Goal: Information Seeking & Learning: Learn about a topic

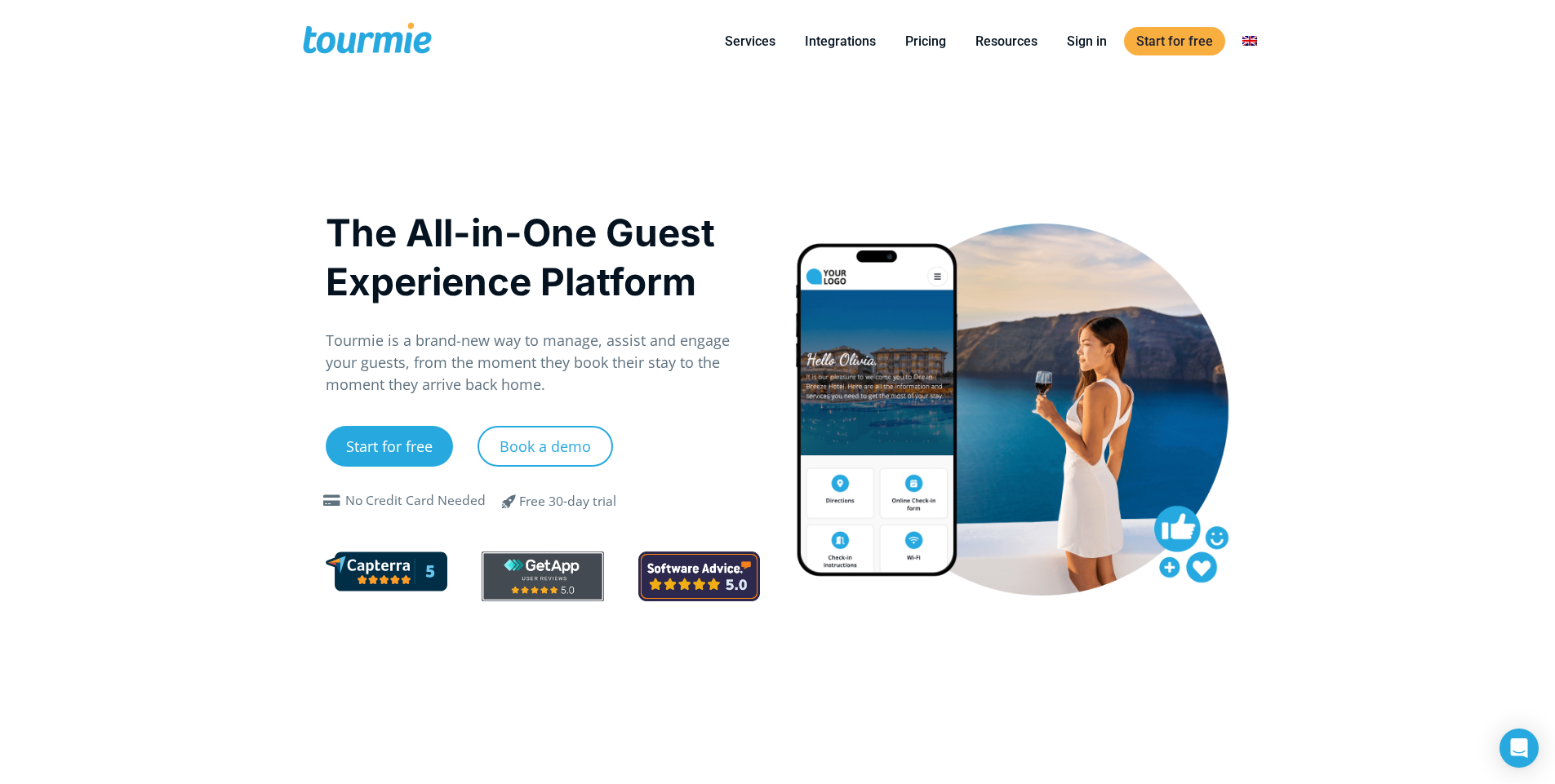
click at [637, 268] on h1 "The All-in-One Guest Experience Platform" at bounding box center [543, 257] width 435 height 98
click at [656, 210] on div "The All-in-One Guest Experience Platform Tourmie is a brand-new way to manage, …" at bounding box center [778, 434] width 939 height 702
click at [543, 212] on h1 "The All-in-One Guest Experience Platform" at bounding box center [543, 257] width 435 height 98
drag, startPoint x: 542, startPoint y: 211, endPoint x: 531, endPoint y: 207, distance: 11.7
click at [531, 207] on div "The All-in-One Guest Experience Platform Tourmie is a brand-new way to manage, …" at bounding box center [543, 409] width 469 height 428
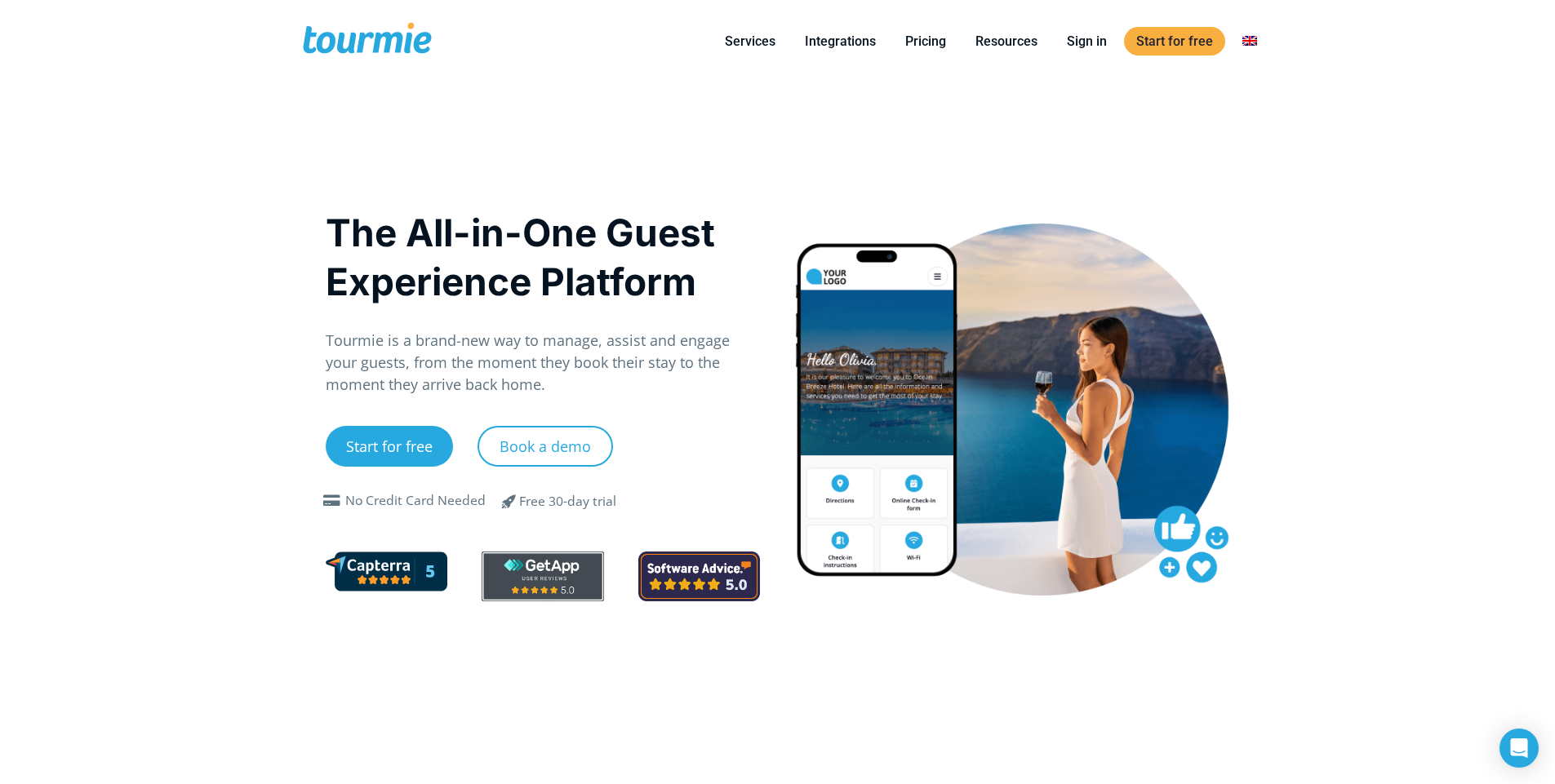
drag, startPoint x: 531, startPoint y: 207, endPoint x: 517, endPoint y: 202, distance: 14.9
click at [517, 202] on div "The All-in-One Guest Experience Platform Tourmie is a brand-new way to manage, …" at bounding box center [543, 409] width 469 height 428
drag, startPoint x: 484, startPoint y: 242, endPoint x: 420, endPoint y: 241, distance: 64.0
click at [420, 241] on h1 "The All-in-One Guest Experience Platform" at bounding box center [543, 257] width 435 height 98
drag, startPoint x: 420, startPoint y: 241, endPoint x: 408, endPoint y: 241, distance: 12.0
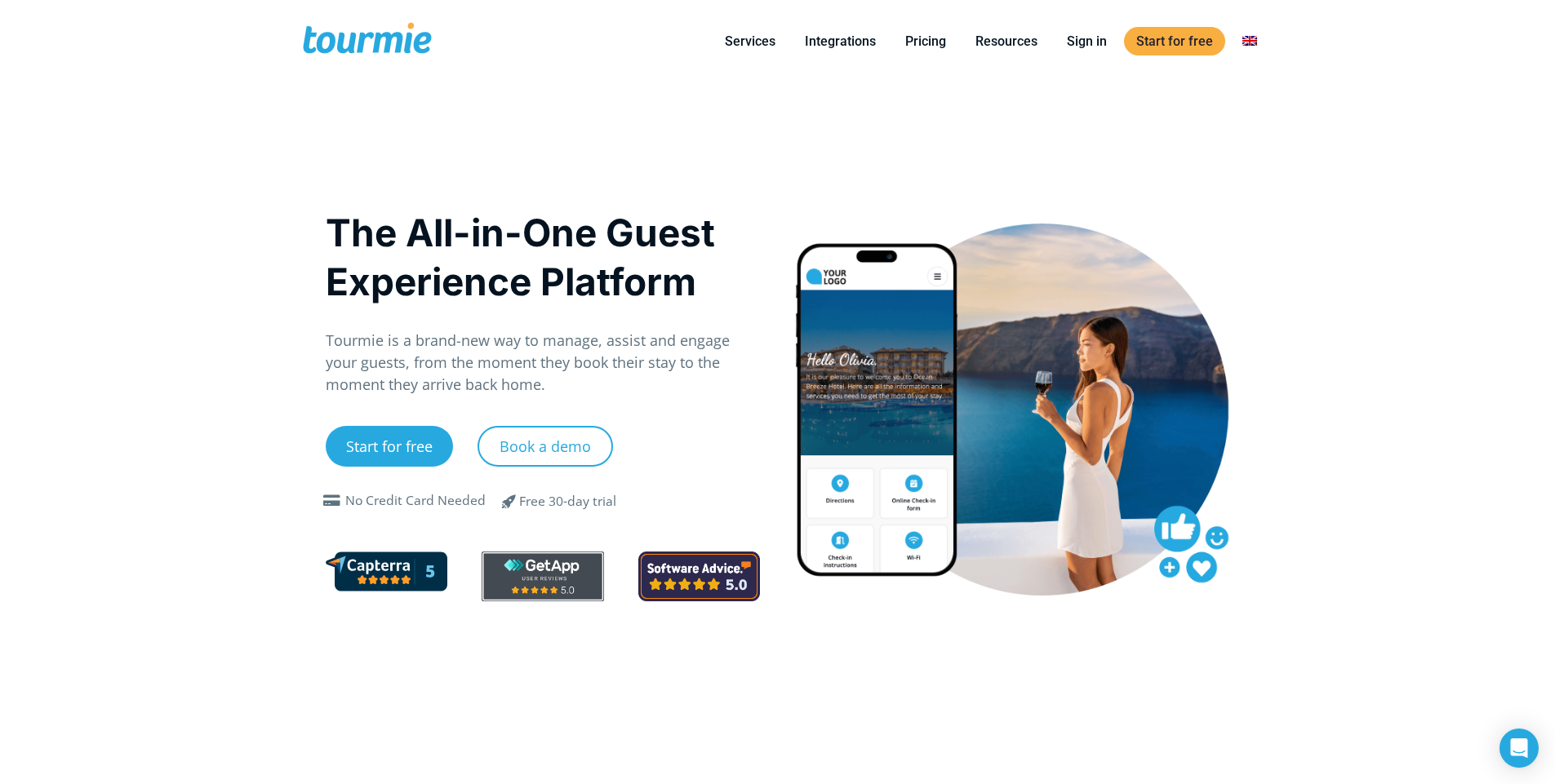
click at [408, 241] on h1 "The All-in-One Guest Experience Platform" at bounding box center [543, 257] width 435 height 98
drag, startPoint x: 408, startPoint y: 241, endPoint x: 775, endPoint y: 294, distance: 370.8
click at [393, 241] on h1 "The All-in-One Guest Experience Platform" at bounding box center [543, 257] width 435 height 98
drag, startPoint x: 558, startPoint y: 115, endPoint x: 424, endPoint y: 15, distance: 167.2
click at [483, 115] on div "The All-in-One Guest Experience Platform Tourmie is a brand-new way to manage, …" at bounding box center [778, 434] width 939 height 702
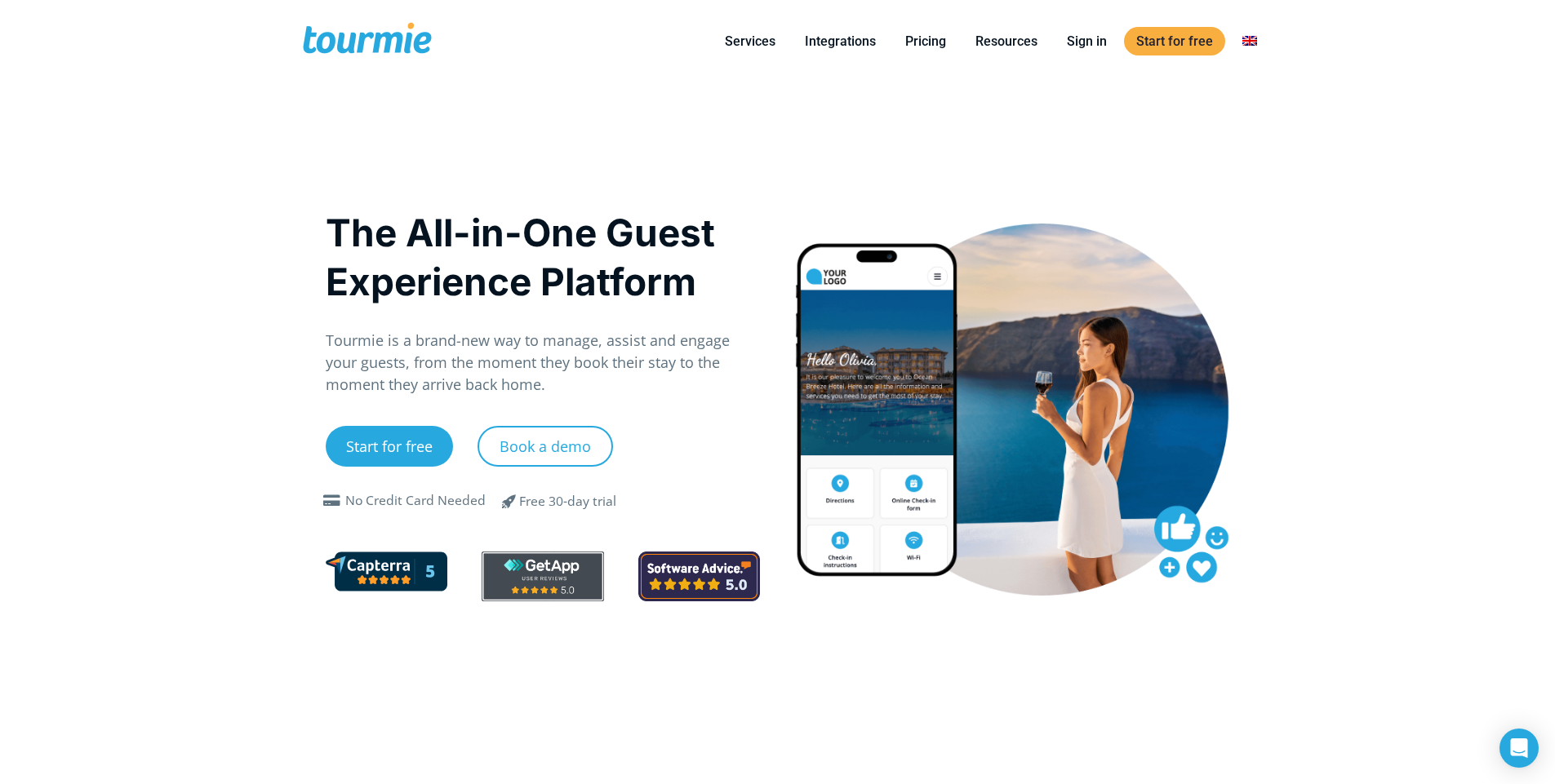
drag, startPoint x: 563, startPoint y: 39, endPoint x: 1219, endPoint y: 172, distance: 669.3
click at [1134, 164] on div "The All-in-One Guest Experience Platform Tourmie is a brand-new way to manage, …" at bounding box center [778, 434] width 939 height 702
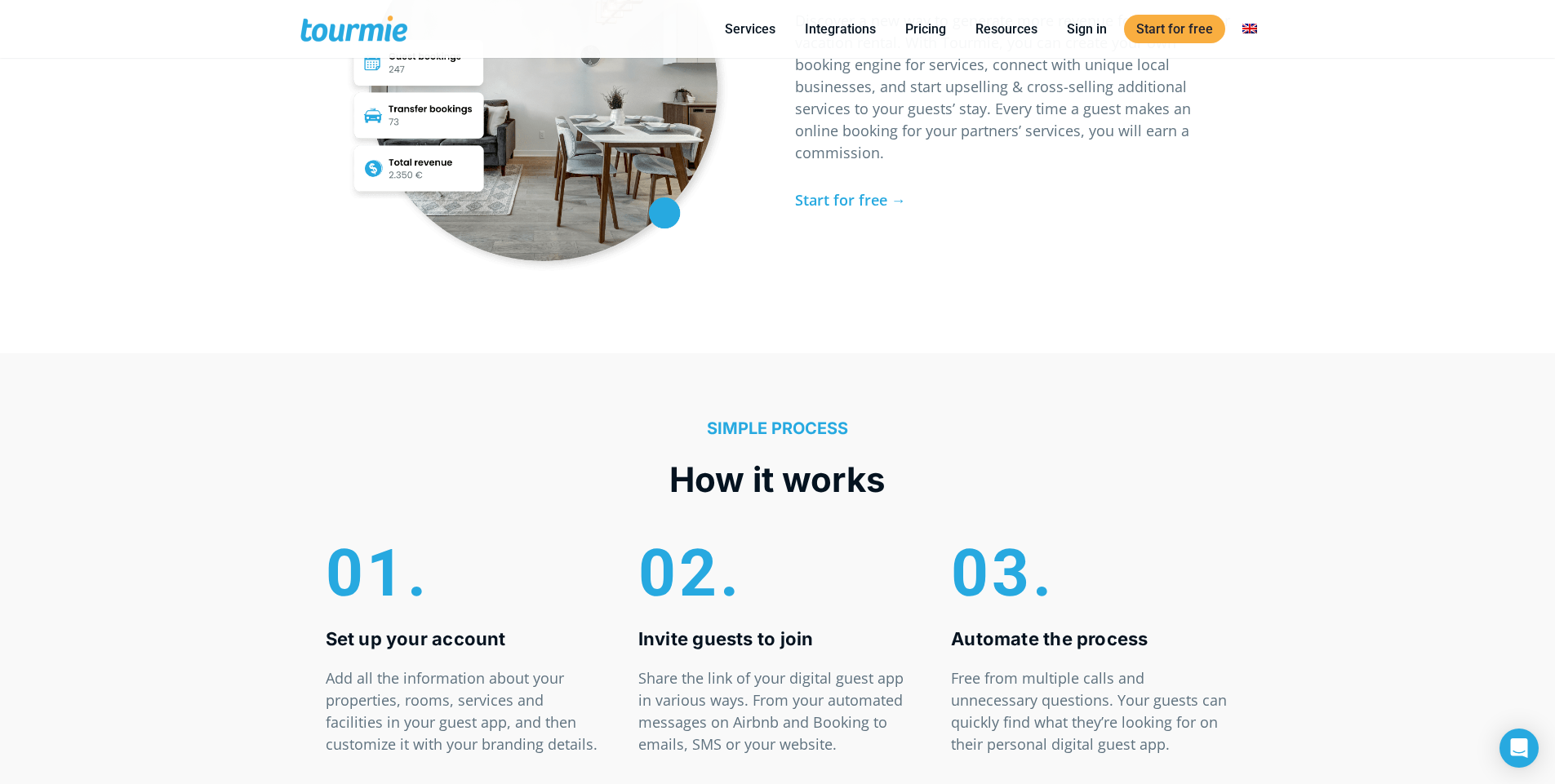
scroll to position [4376, 0]
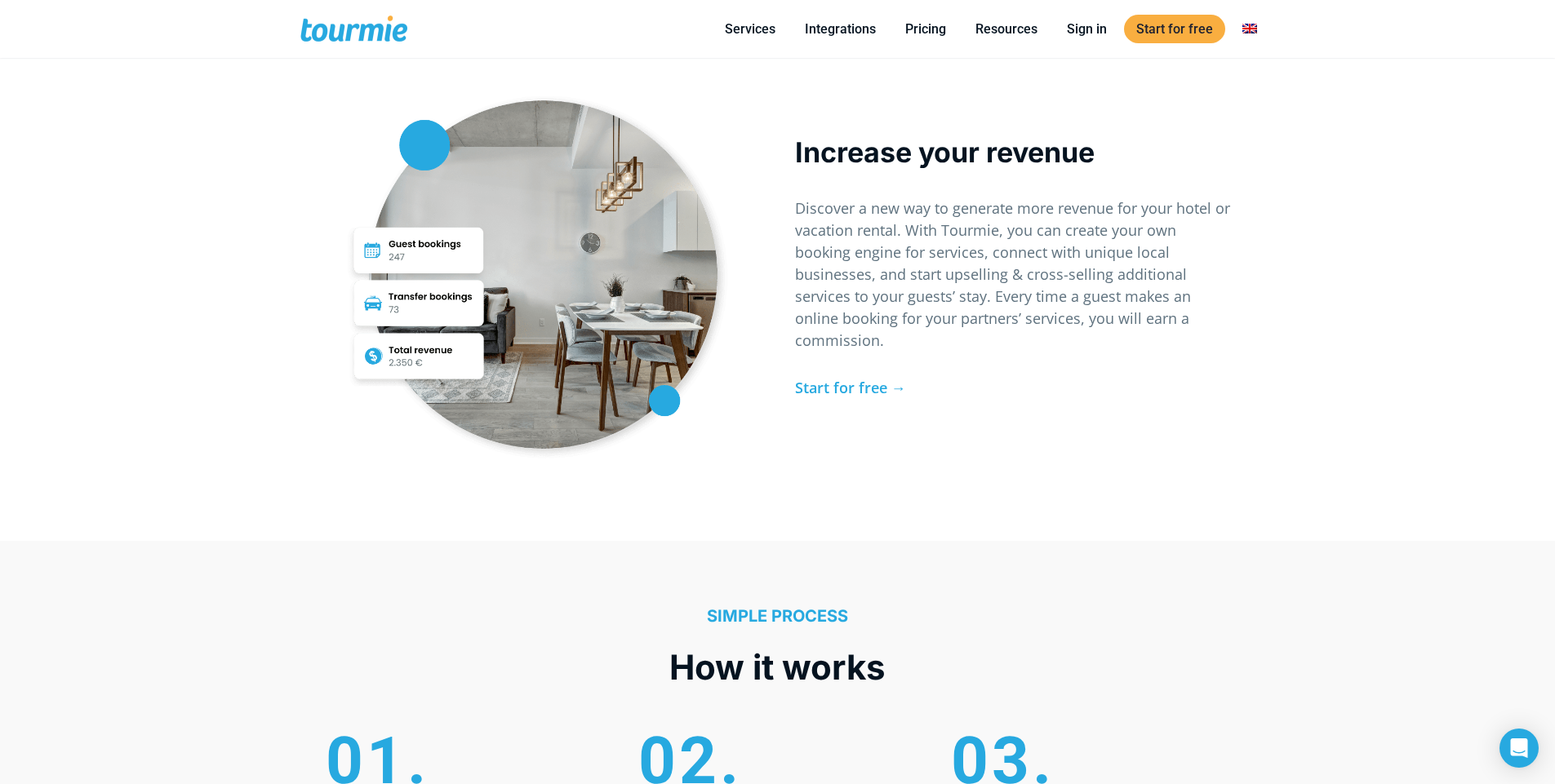
drag, startPoint x: 680, startPoint y: 485, endPoint x: 489, endPoint y: 474, distance: 191.3
click at [404, 474] on div at bounding box center [543, 274] width 435 height 435
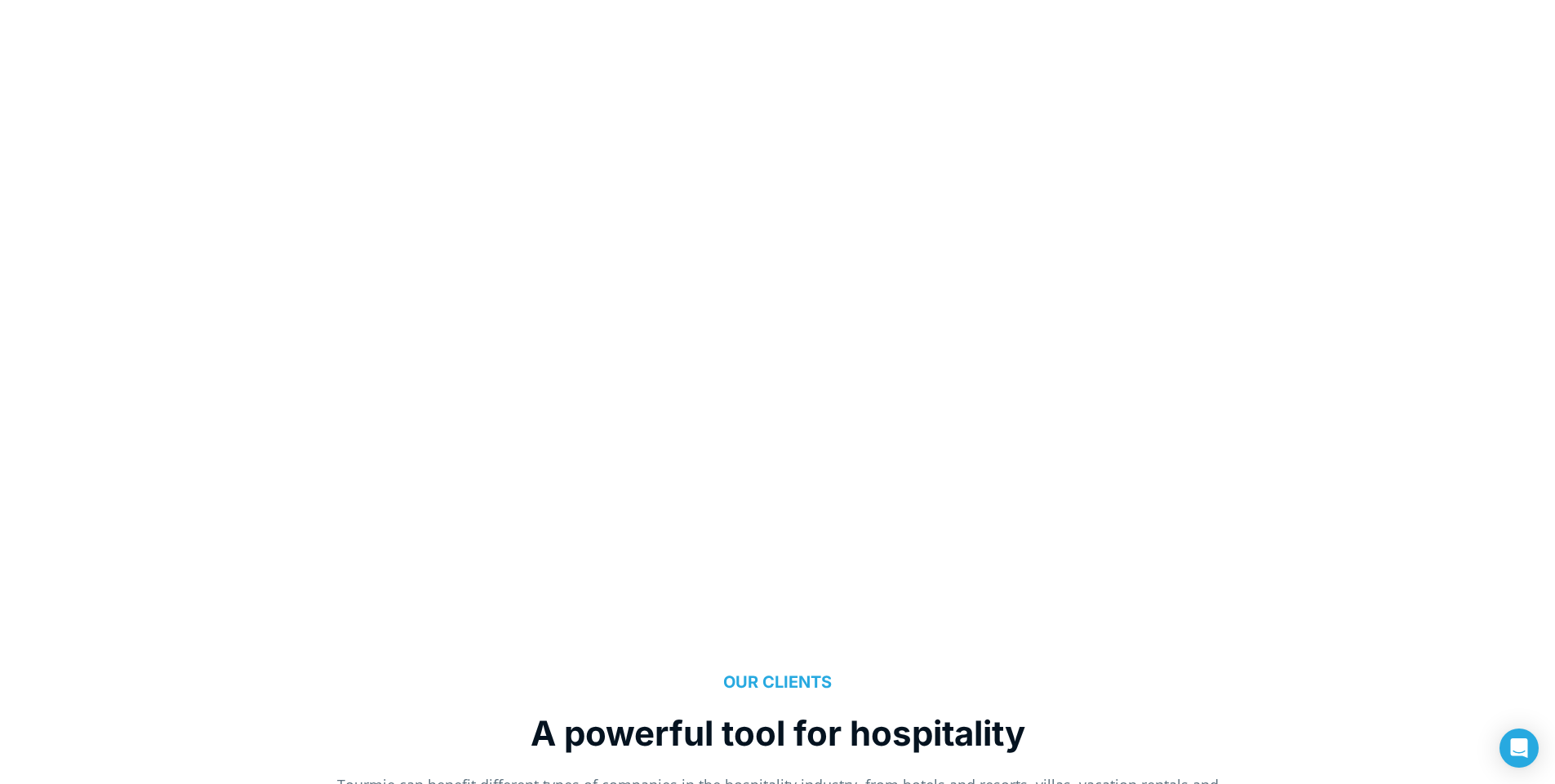
scroll to position [0, 0]
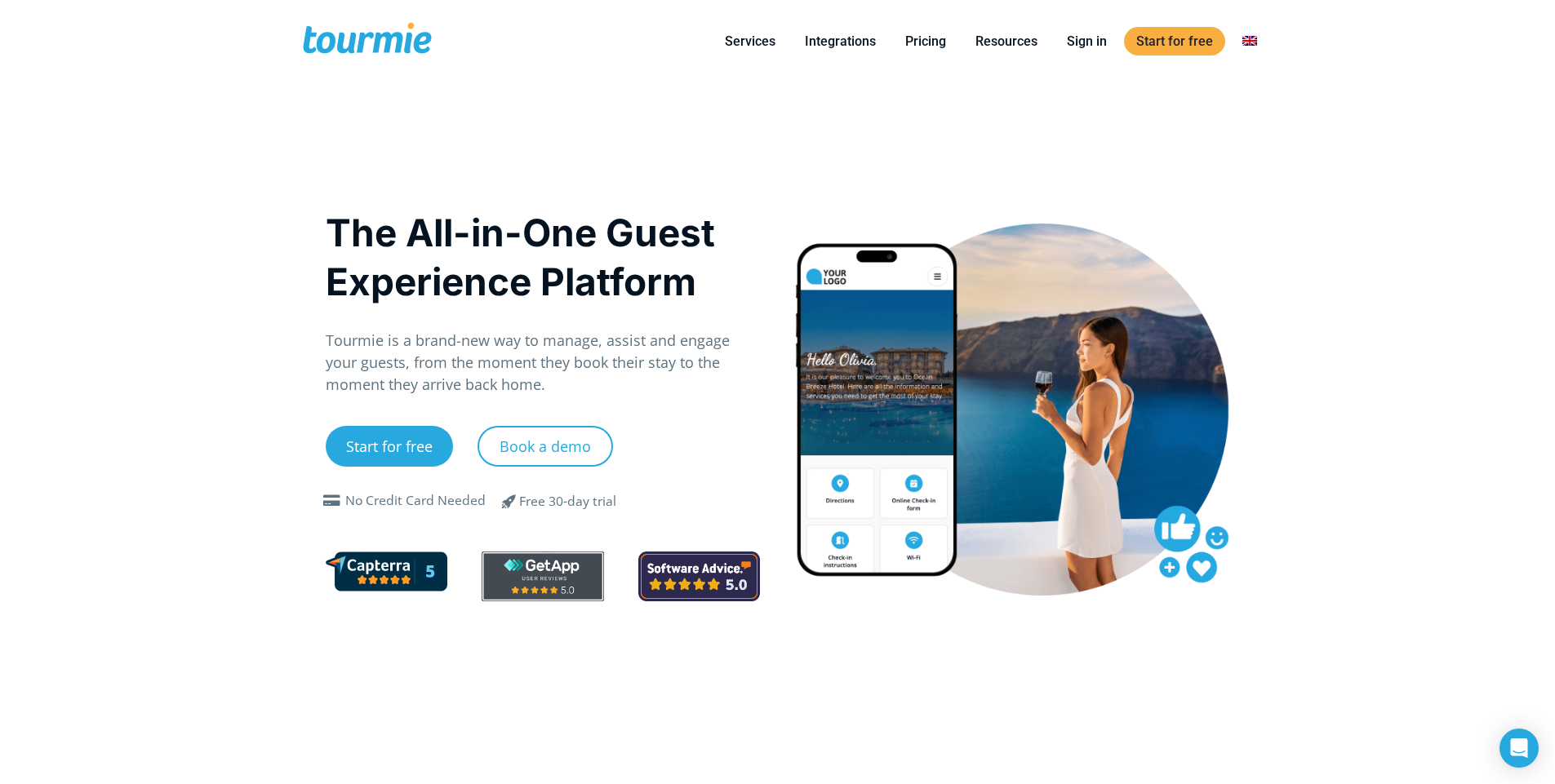
click at [653, 133] on div "The All-in-One Guest Experience Platform Tourmie is a brand-new way to manage, …" at bounding box center [778, 434] width 939 height 702
click at [442, 375] on p "Tourmie is a brand-new way to manage, assist and engage your guests, from the m…" at bounding box center [543, 362] width 435 height 66
click at [558, 150] on div "The All-in-One Guest Experience Platform Tourmie is a brand-new way to manage, …" at bounding box center [778, 434] width 939 height 702
click at [390, 143] on div "The All-in-One Guest Experience Platform Tourmie is a brand-new way to manage, …" at bounding box center [778, 434] width 939 height 702
